Goal: Task Accomplishment & Management: Use online tool/utility

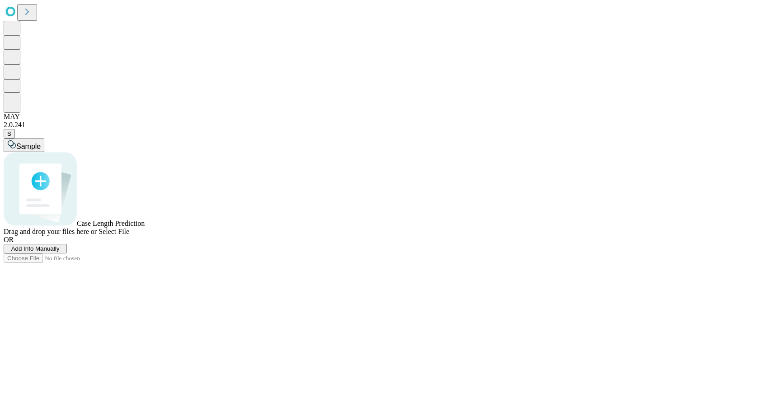
click at [33, 15] on icon at bounding box center [27, 11] width 13 height 13
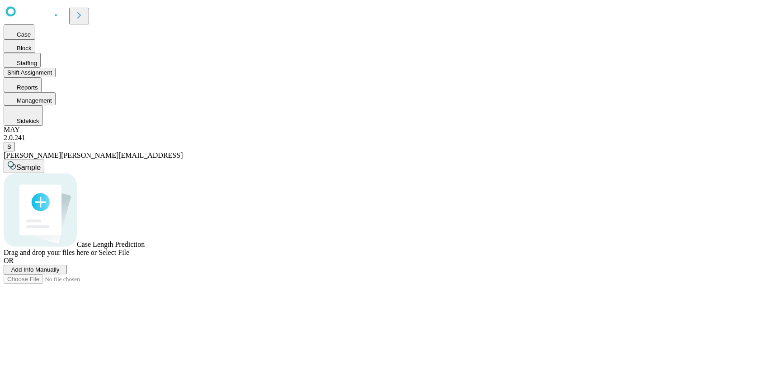
click at [56, 77] on button "Shift Assignment" at bounding box center [30, 72] width 52 height 9
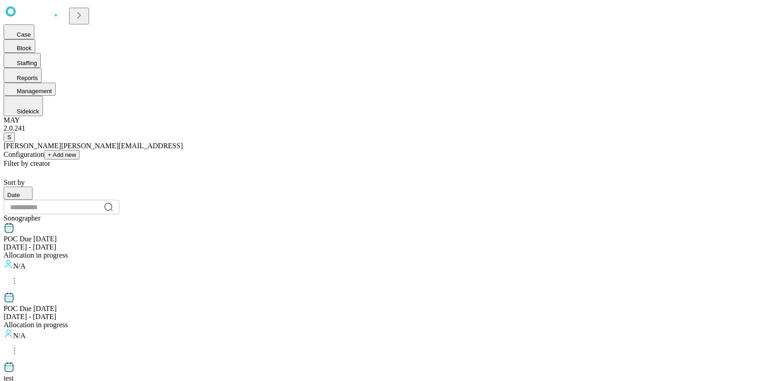
scroll to position [742, 0]
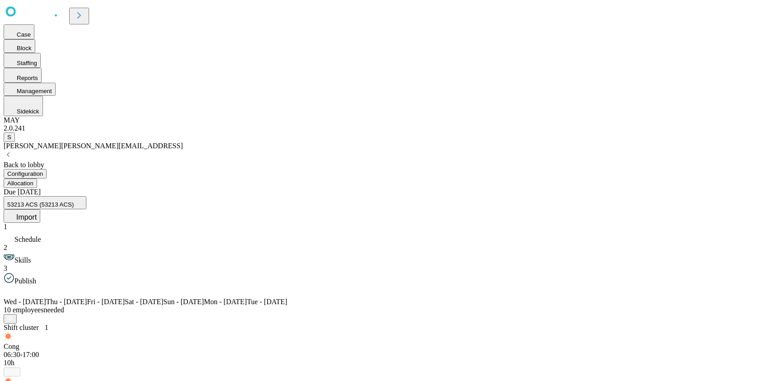
click at [85, 17] on icon at bounding box center [79, 15] width 13 height 13
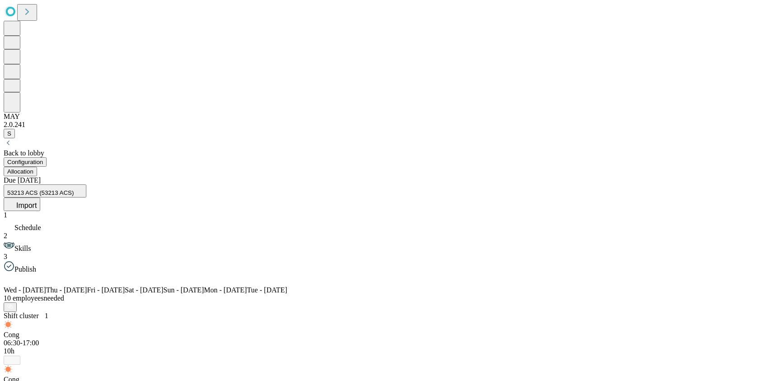
scroll to position [378, 0]
click at [86, 184] on button "53213 ACS (53213 ACS)" at bounding box center [45, 190] width 83 height 13
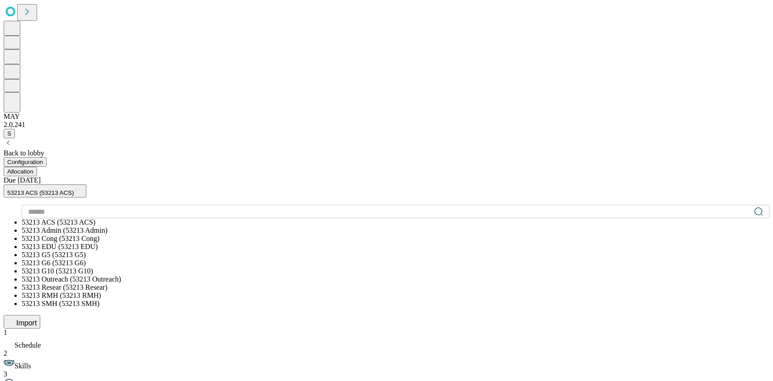
scroll to position [119, 0]
click at [99, 300] on span "53213 SMH (53213 SMH)" at bounding box center [61, 304] width 78 height 8
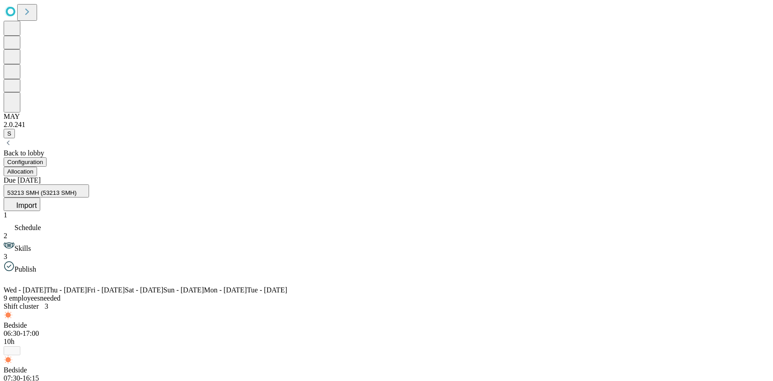
scroll to position [193, 0]
click at [37, 167] on button "Allocation" at bounding box center [20, 171] width 33 height 9
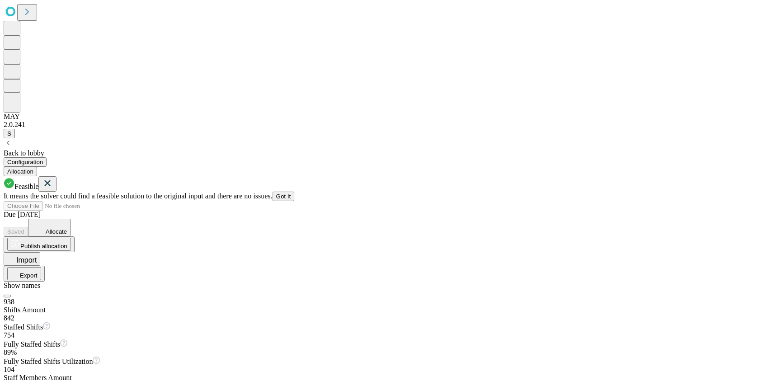
click at [51, 180] on icon at bounding box center [48, 183] width 6 height 6
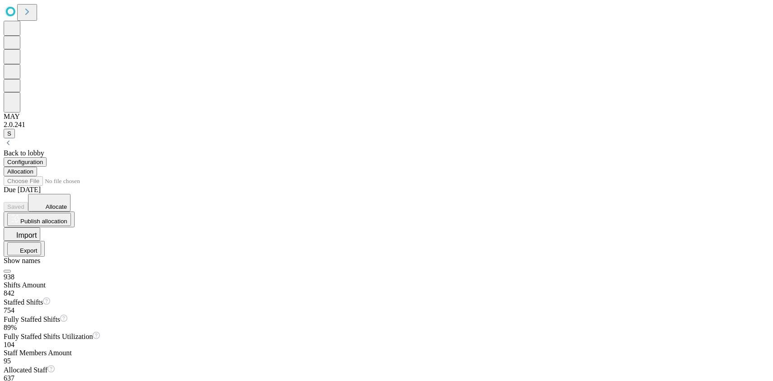
scroll to position [167, 0]
drag, startPoint x: 89, startPoint y: 111, endPoint x: 68, endPoint y: 111, distance: 20.3
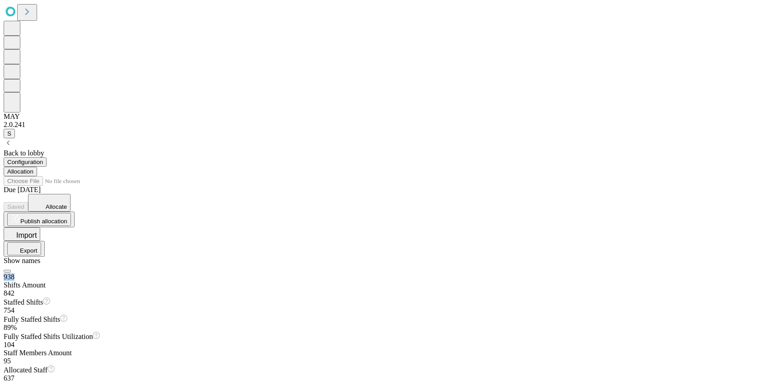
click at [68, 273] on div "938 Shifts Amount" at bounding box center [387, 281] width 766 height 16
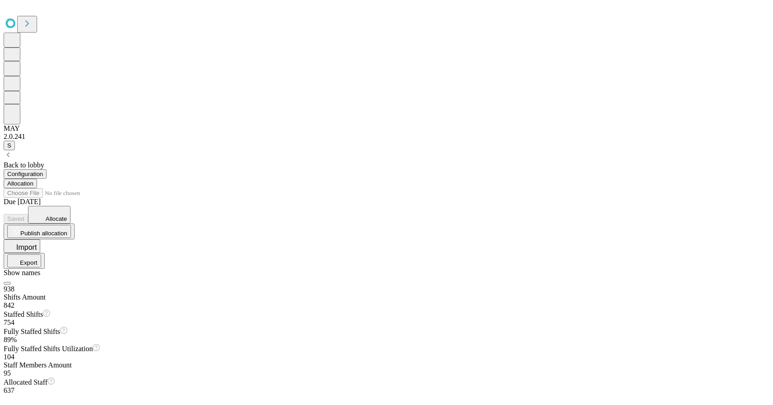
scroll to position [0, 0]
